Goal: Transaction & Acquisition: Purchase product/service

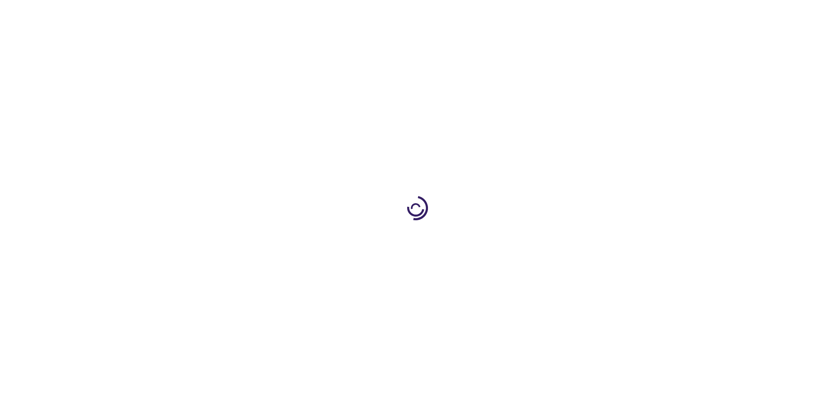
type input "0"
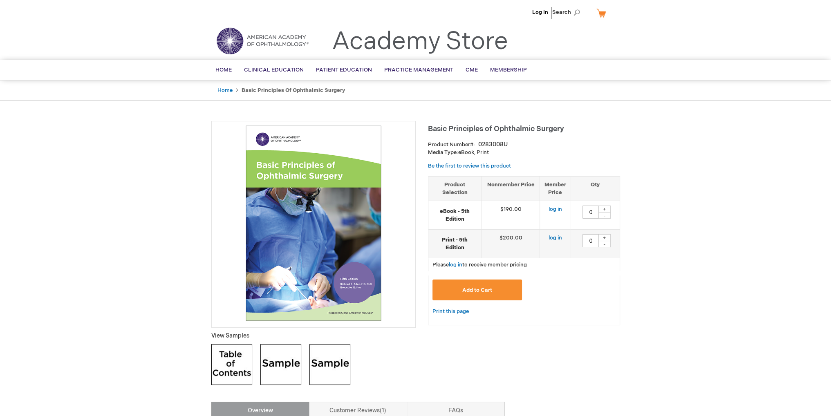
click at [464, 125] on span "Basic Principles of Ophthalmic Surgery" at bounding box center [496, 129] width 136 height 9
copy div "Basic Principles of Ophthalmic Surgery"
click at [504, 121] on h1 "Basic Principles of Ophthalmic Surgery" at bounding box center [524, 127] width 192 height 13
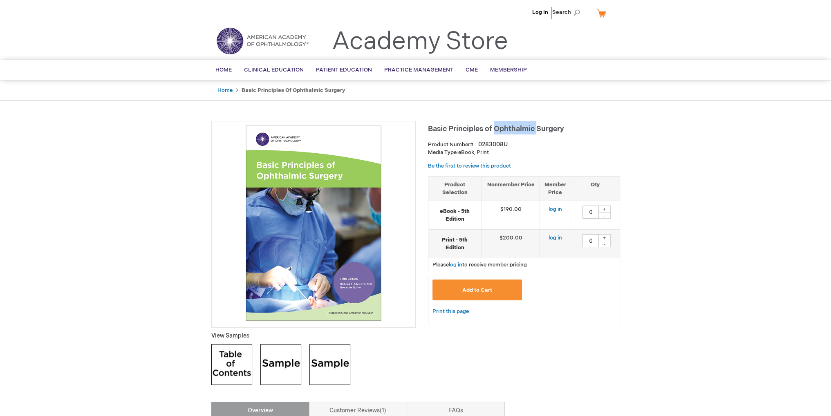
click at [504, 121] on h1 "Basic Principles of Ophthalmic Surgery" at bounding box center [524, 127] width 192 height 13
